Goal: Task Accomplishment & Management: Manage account settings

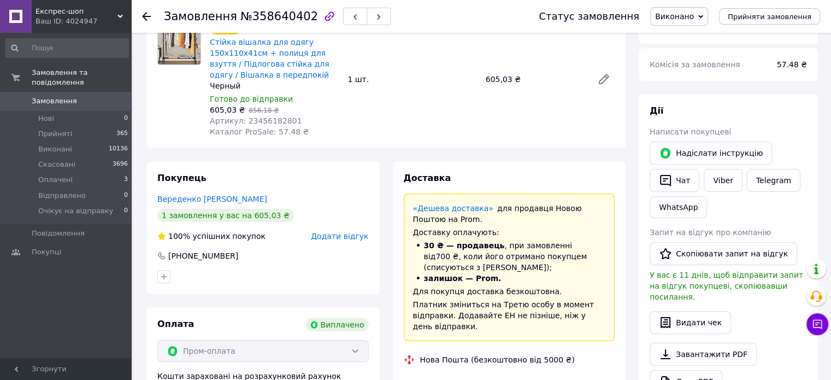
scroll to position [109, 0]
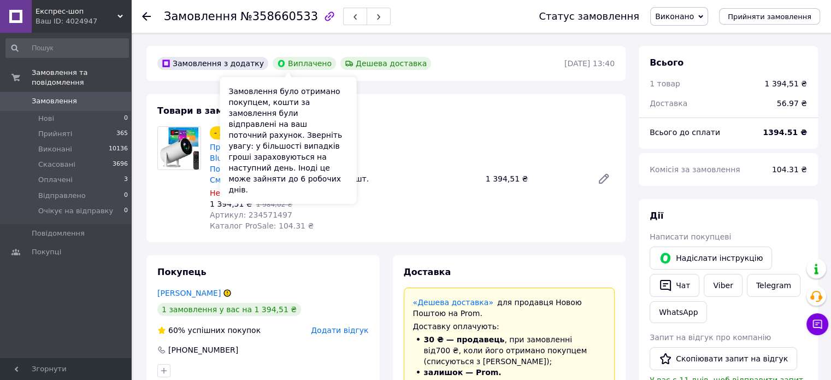
scroll to position [37, 0]
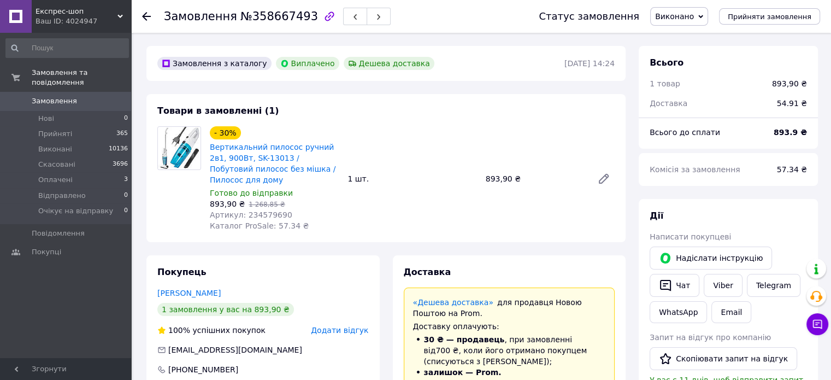
scroll to position [37, 0]
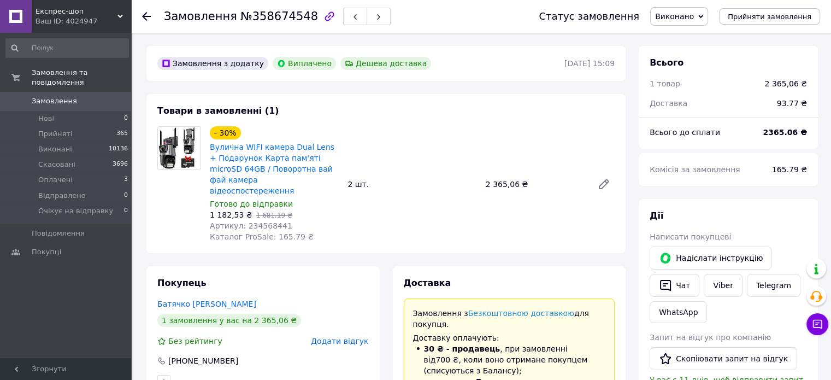
scroll to position [11, 0]
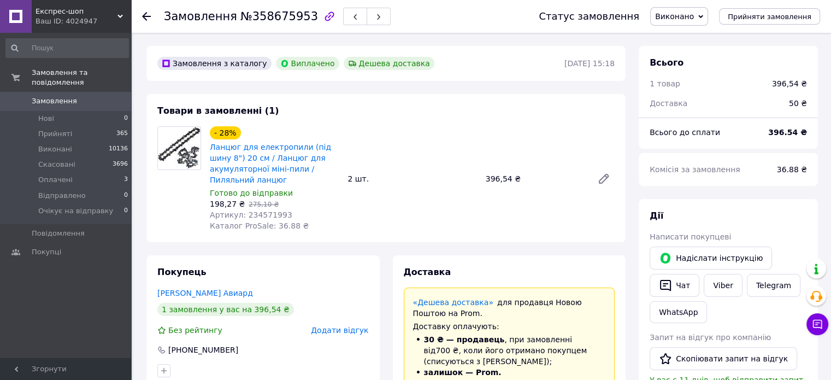
scroll to position [11, 0]
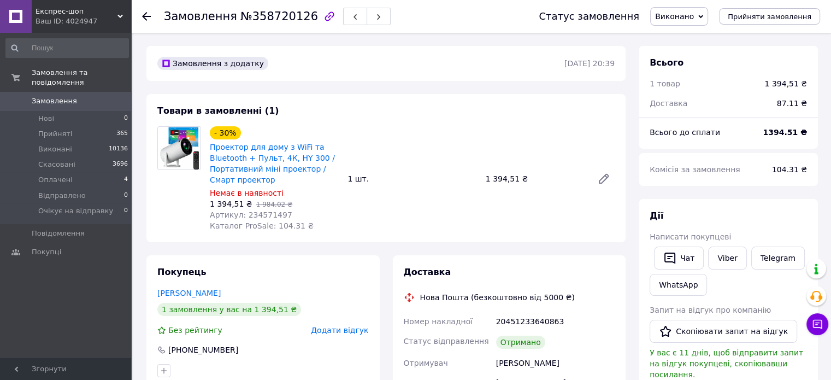
drag, startPoint x: 51, startPoint y: 18, endPoint x: 72, endPoint y: 72, distance: 57.6
click at [50, 18] on div "Ваш ID: 4024947" at bounding box center [83, 21] width 96 height 10
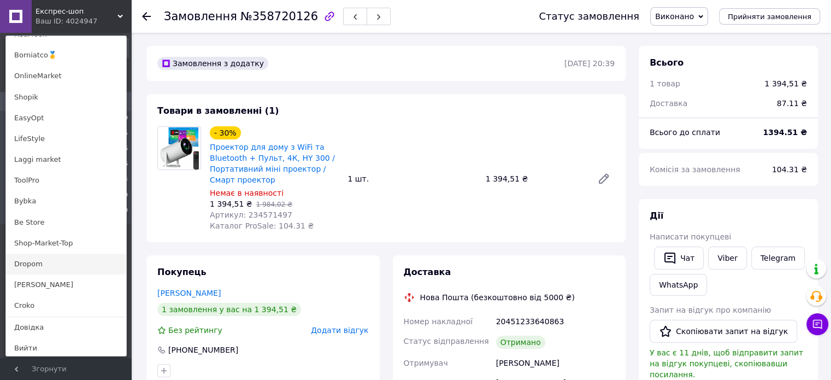
scroll to position [775, 0]
click at [26, 300] on link "Croko" at bounding box center [66, 303] width 120 height 21
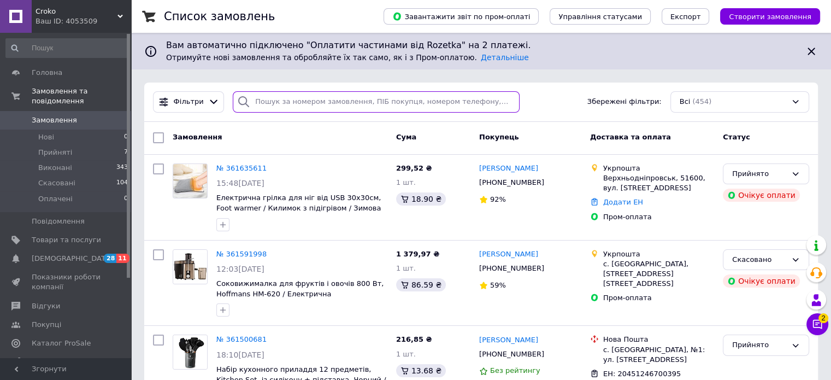
click at [265, 99] on input "search" at bounding box center [376, 101] width 287 height 21
paste input "358712011"
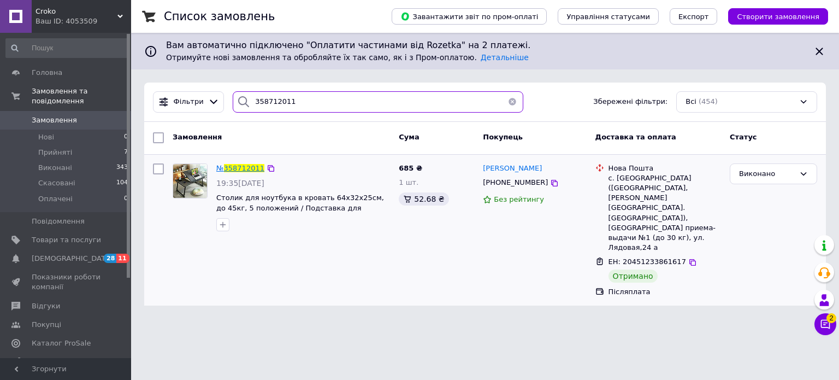
type input "358712011"
click at [245, 168] on span "358712011" at bounding box center [244, 168] width 40 height 8
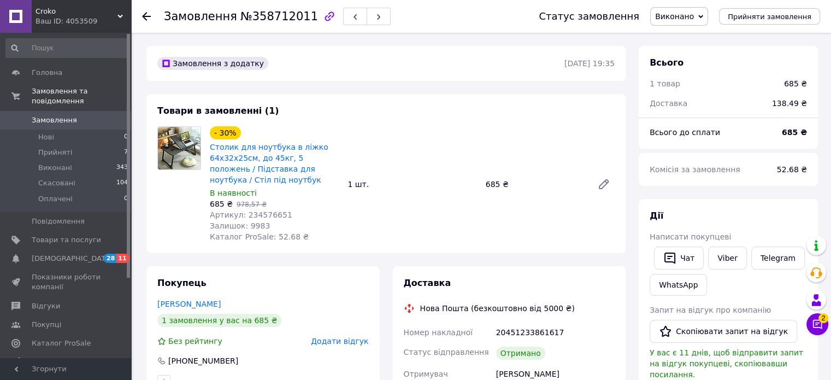
click at [54, 12] on span "Croko" at bounding box center [76, 12] width 82 height 10
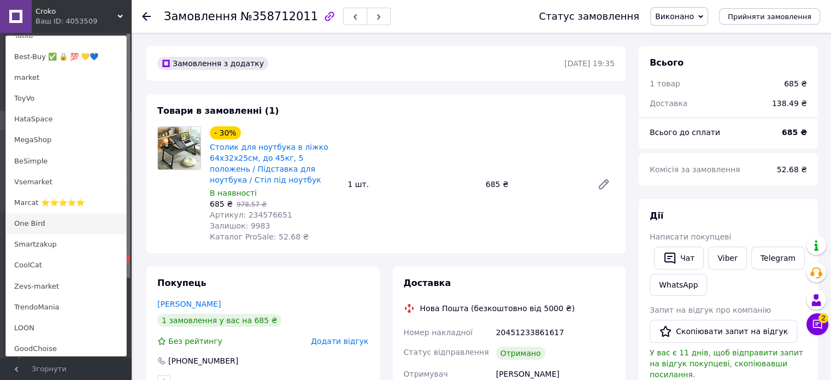
scroll to position [382, 0]
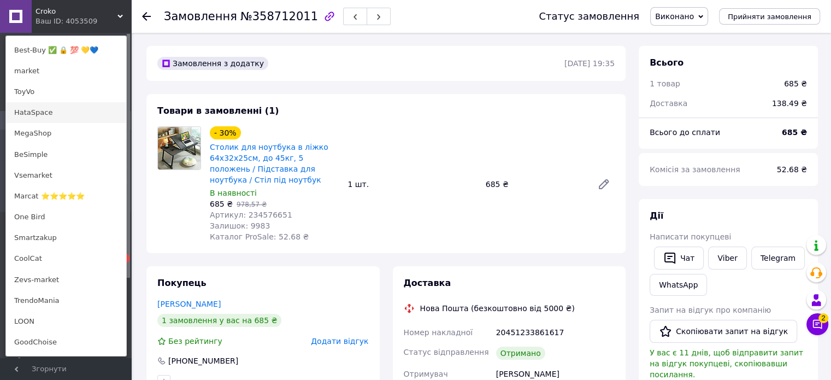
click at [28, 111] on link "HataSpace" at bounding box center [66, 112] width 120 height 21
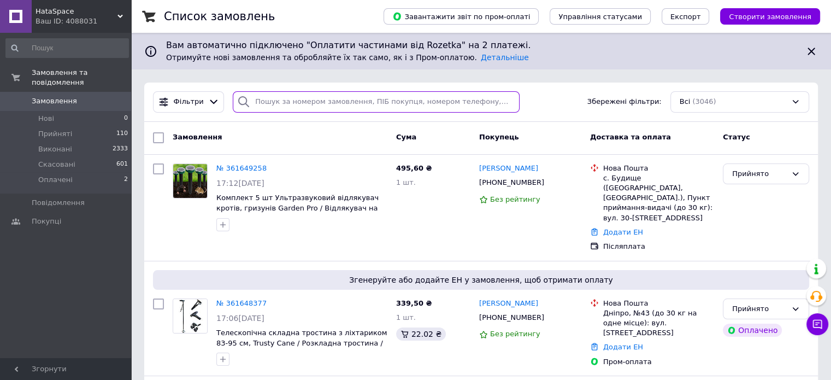
click at [284, 101] on input "search" at bounding box center [376, 101] width 287 height 21
paste input "358628138"
type input "358628138"
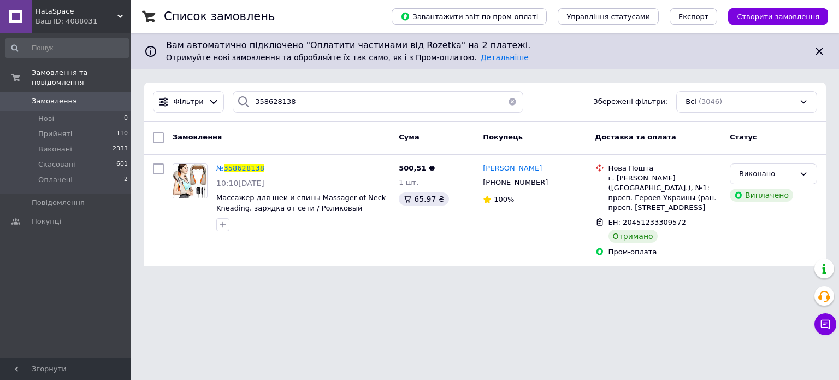
drag, startPoint x: 463, startPoint y: 336, endPoint x: 470, endPoint y: 336, distance: 6.6
click at [463, 278] on html "HataSpace Ваш ID: 4088031 Сайт HataSpace Кабінет покупця Перевірити стан систем…" at bounding box center [419, 139] width 839 height 278
click at [250, 164] on span "358628138" at bounding box center [244, 168] width 40 height 8
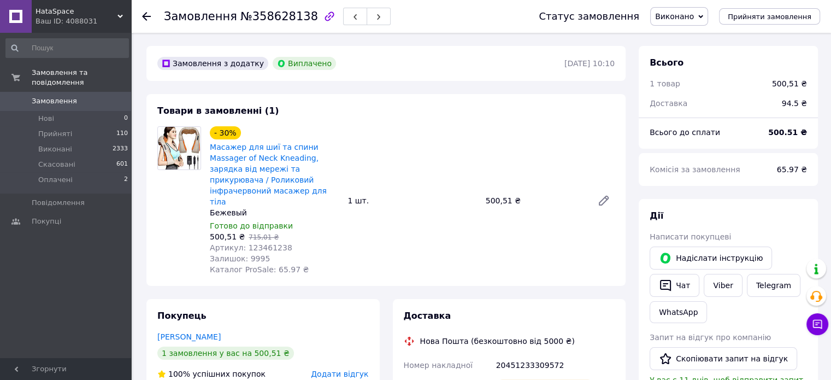
scroll to position [164, 0]
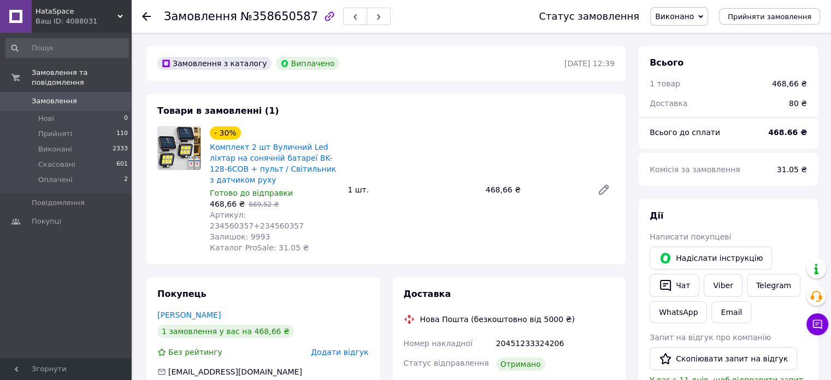
click at [129, 84] on div at bounding box center [128, 195] width 3 height 323
